Goal: Find specific fact: Find specific fact

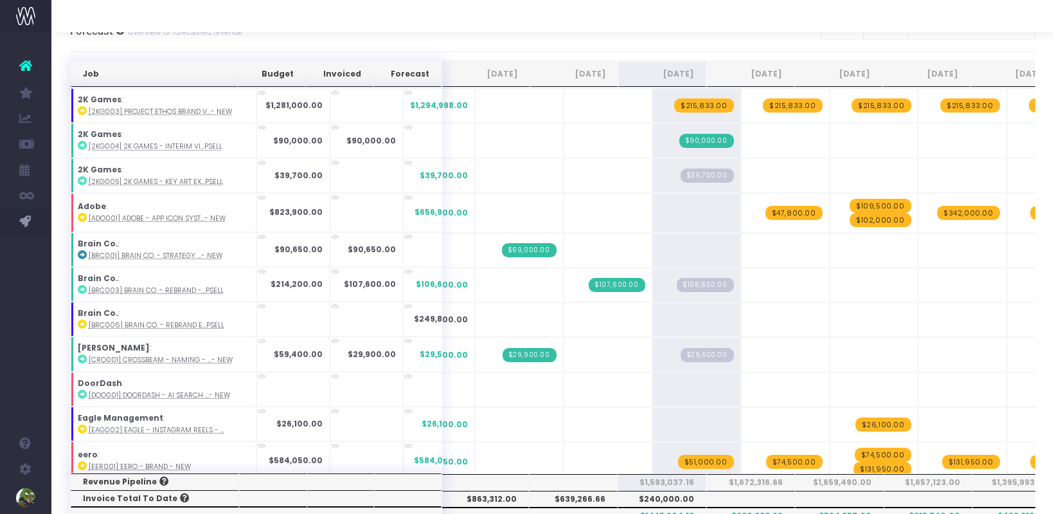
scroll to position [534, 0]
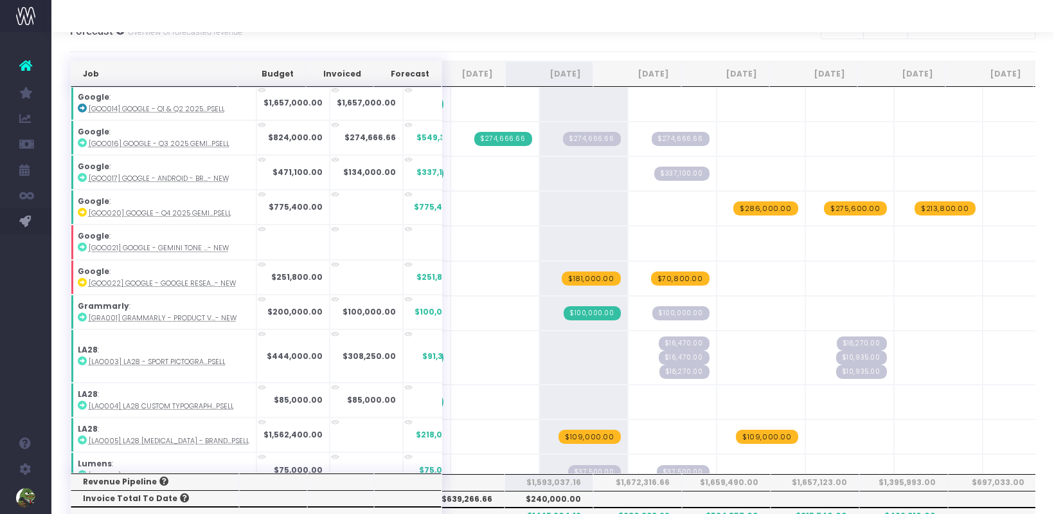
click at [560, 477] on th "$1,593,037.16" at bounding box center [549, 482] width 89 height 17
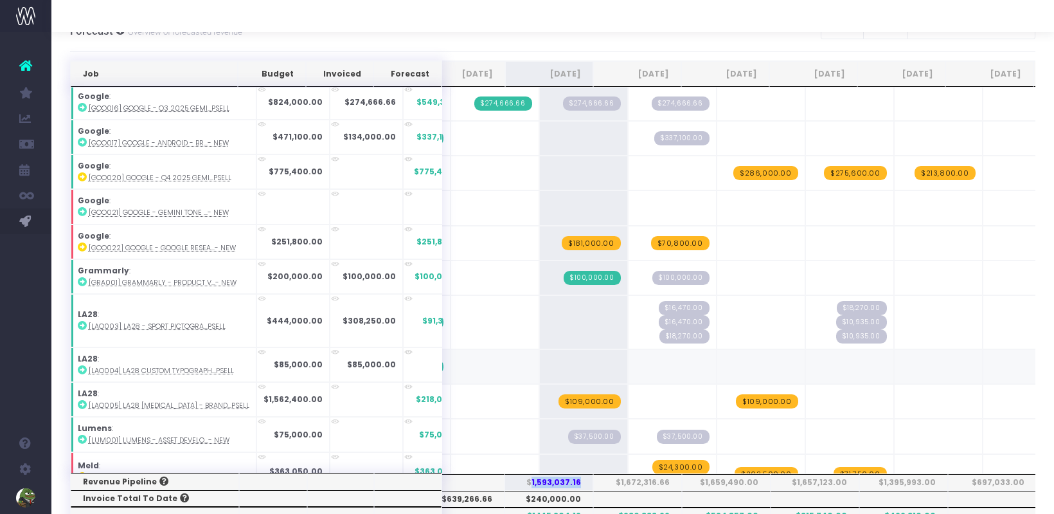
scroll to position [571, 0]
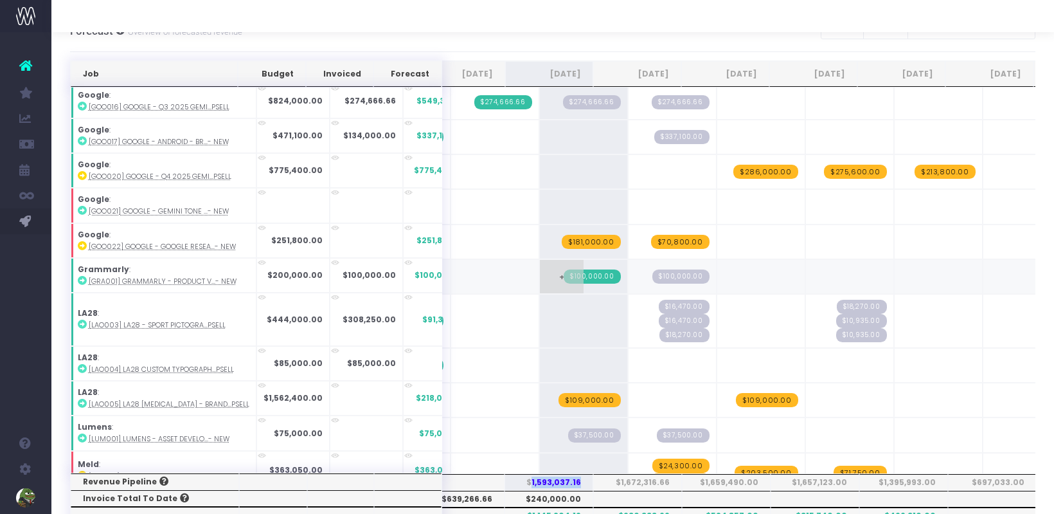
copy th "1,593,037.16"
click at [654, 479] on th "$1,672,316.66" at bounding box center [637, 482] width 89 height 17
copy th "1,672,316.66"
click at [577, 483] on th "$1,593,037.16" at bounding box center [549, 482] width 89 height 17
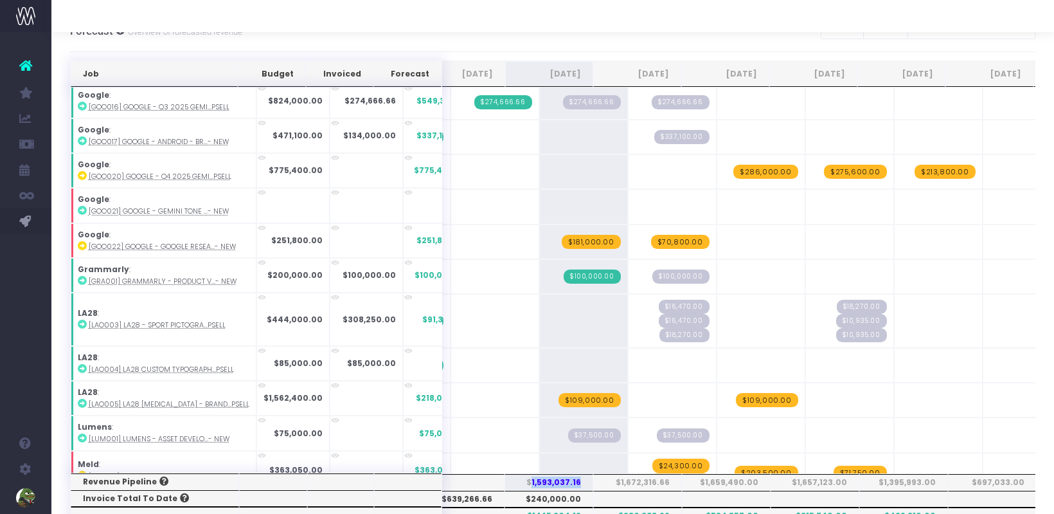
click at [577, 483] on th "$1,593,037.16" at bounding box center [549, 482] width 89 height 17
copy th "1,593,037.16"
